Goal: Task Accomplishment & Management: Manage account settings

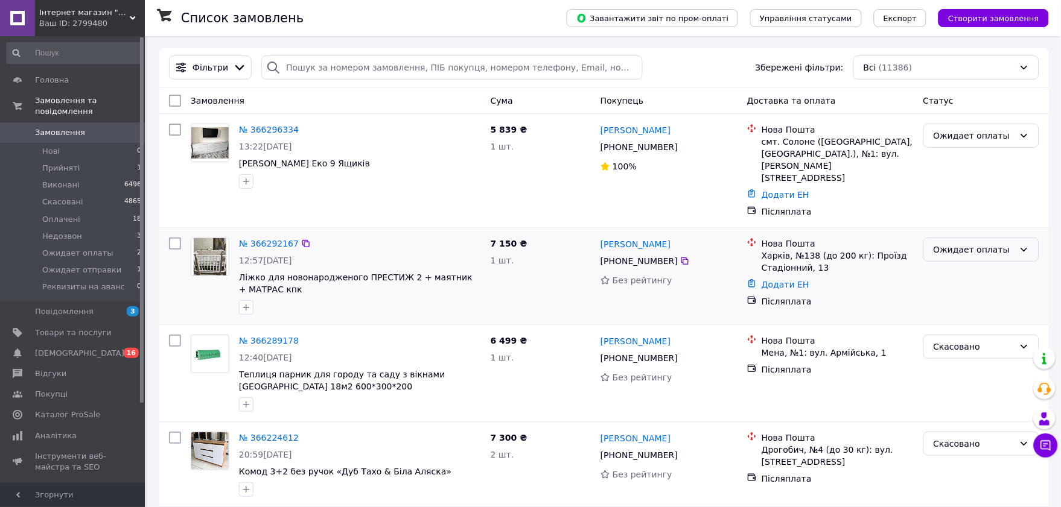
click at [967, 238] on div "Ожидает оплаты" at bounding box center [981, 250] width 116 height 24
click at [968, 281] on li "Виконано" at bounding box center [981, 287] width 115 height 22
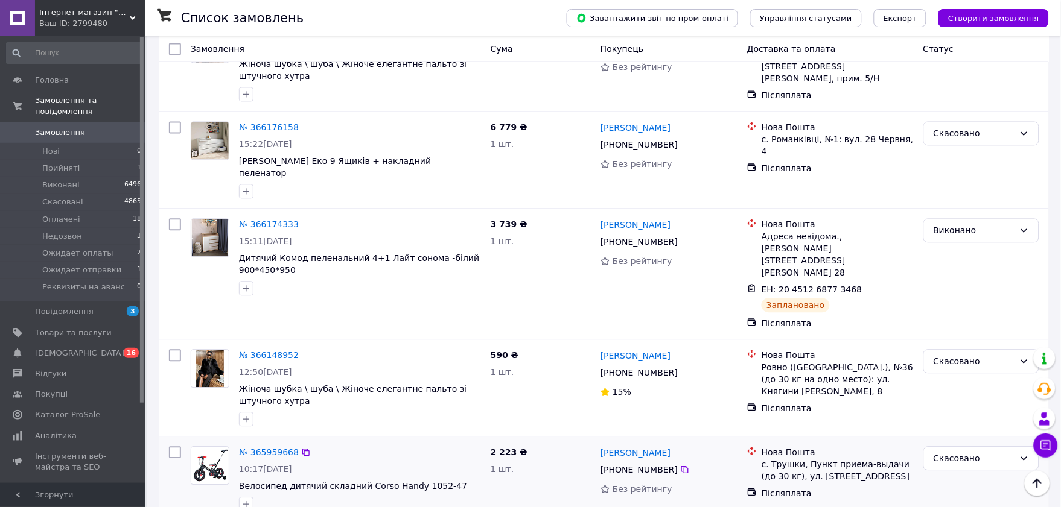
scroll to position [603, 0]
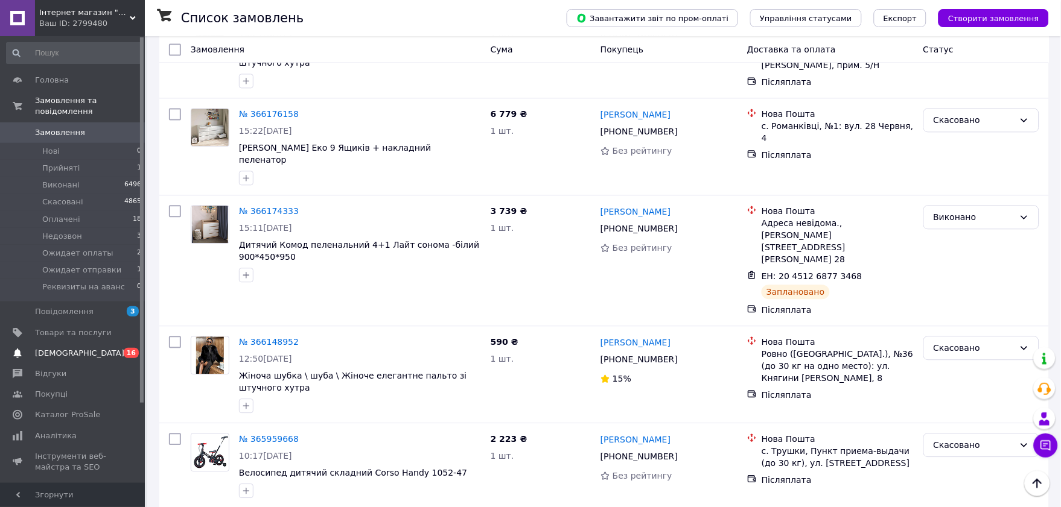
click at [58, 348] on span "[DEMOGRAPHIC_DATA]" at bounding box center [79, 353] width 89 height 11
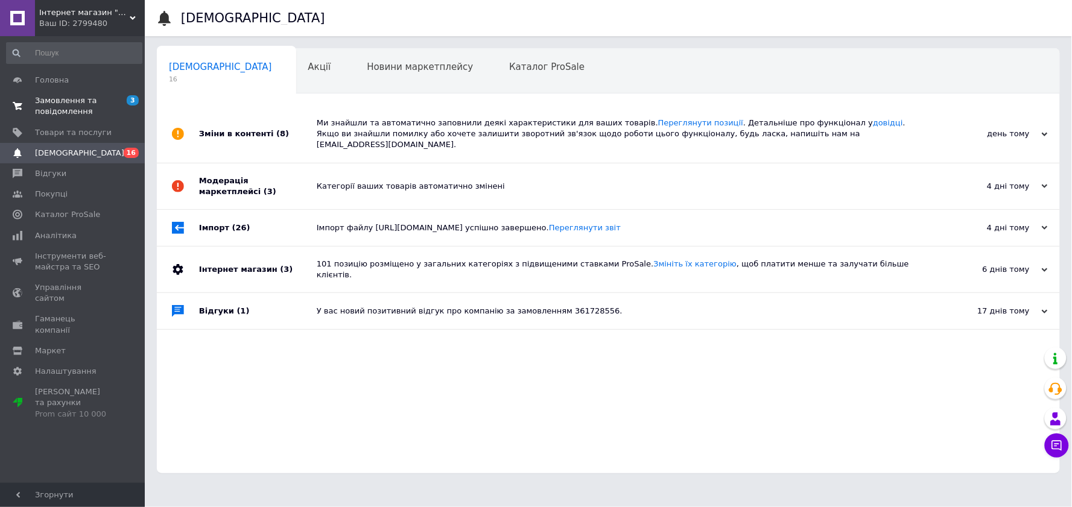
click at [28, 101] on span at bounding box center [17, 106] width 35 height 22
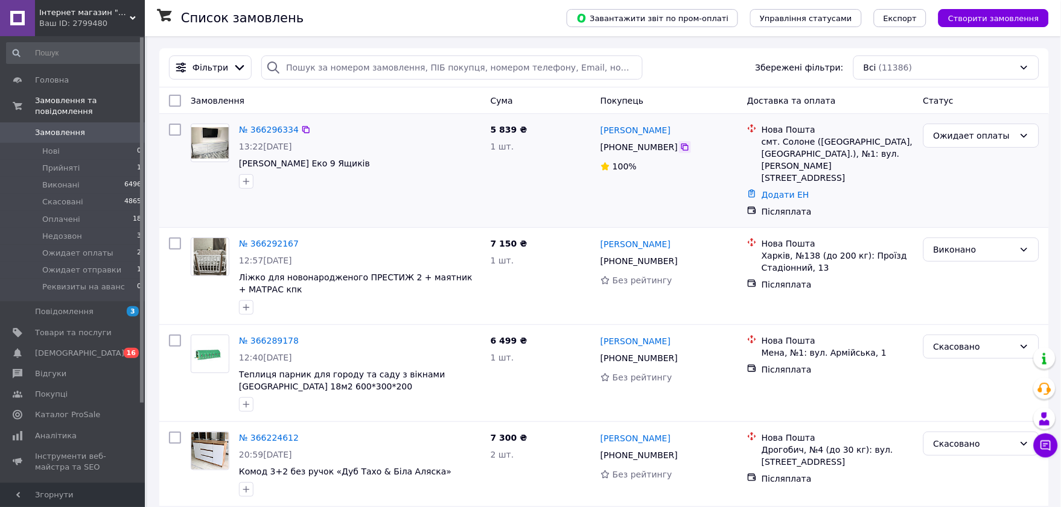
click at [680, 148] on icon at bounding box center [685, 147] width 10 height 10
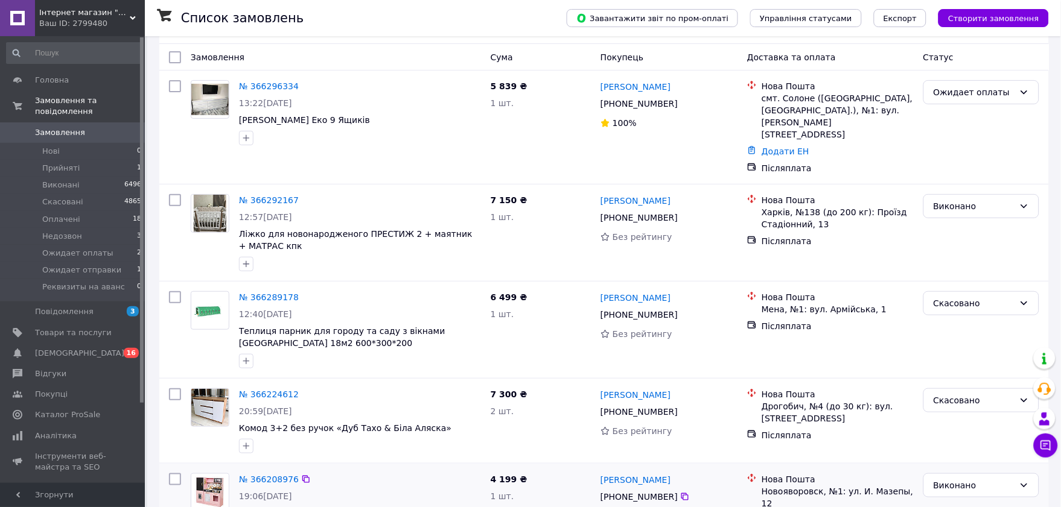
scroll to position [67, 0]
